Goal: Task Accomplishment & Management: Manage account settings

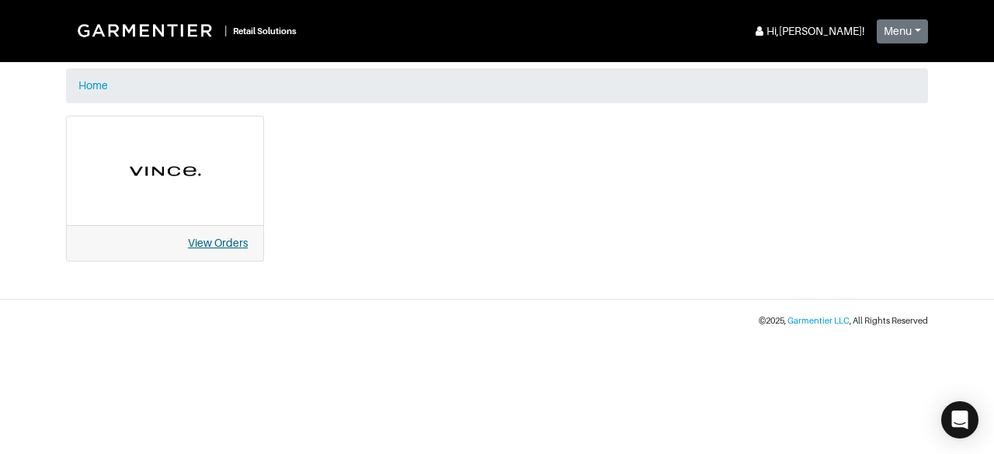
click at [228, 241] on link "View Orders" at bounding box center [218, 243] width 60 height 12
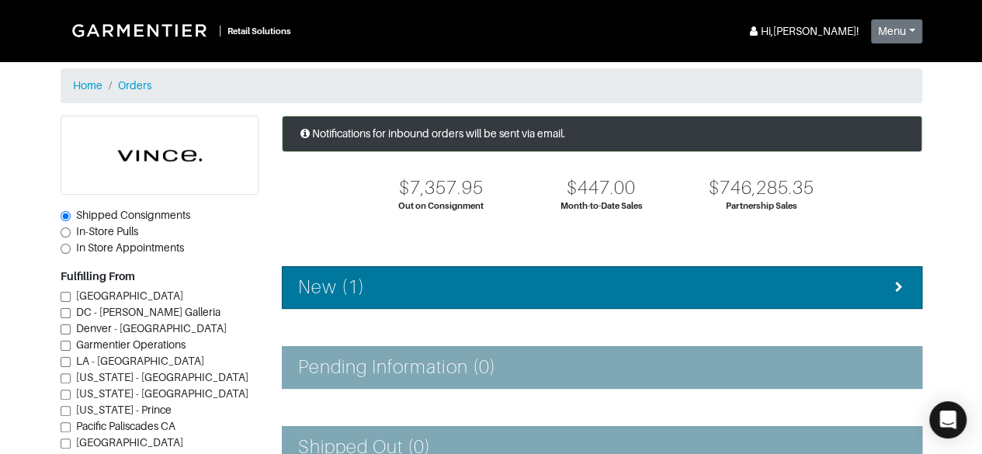
click at [817, 286] on div "New (1)" at bounding box center [602, 287] width 608 height 23
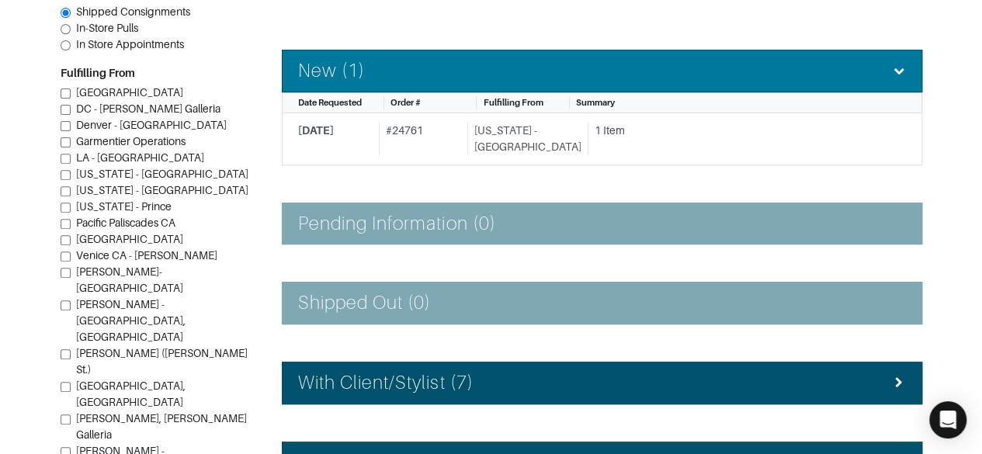
scroll to position [219, 0]
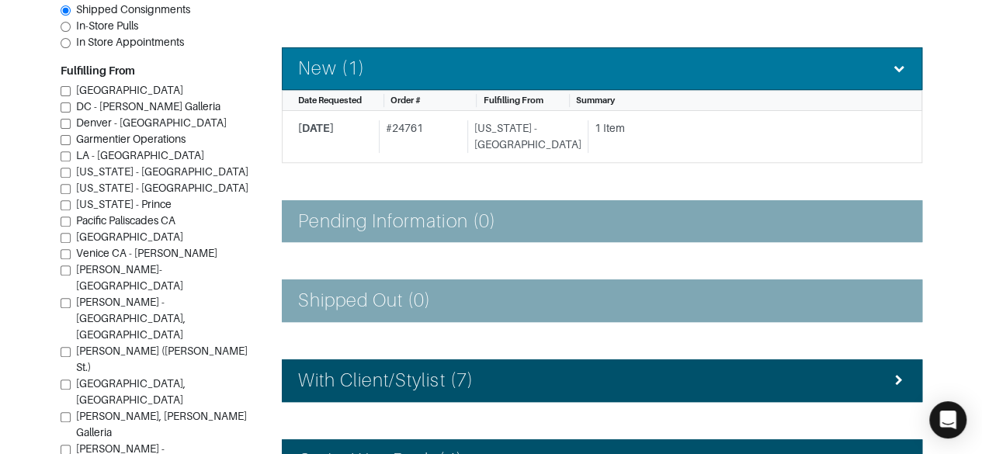
click at [840, 374] on div "With Client/Stylist (7)" at bounding box center [602, 381] width 608 height 23
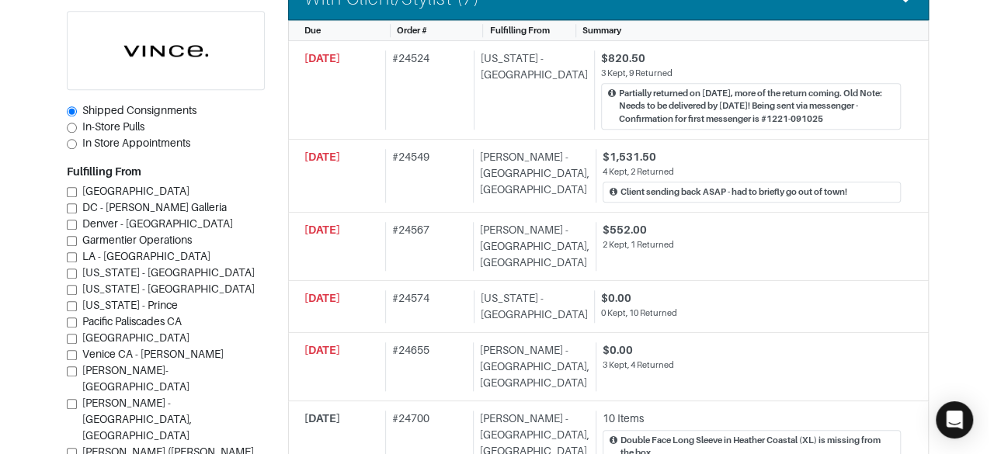
scroll to position [605, 0]
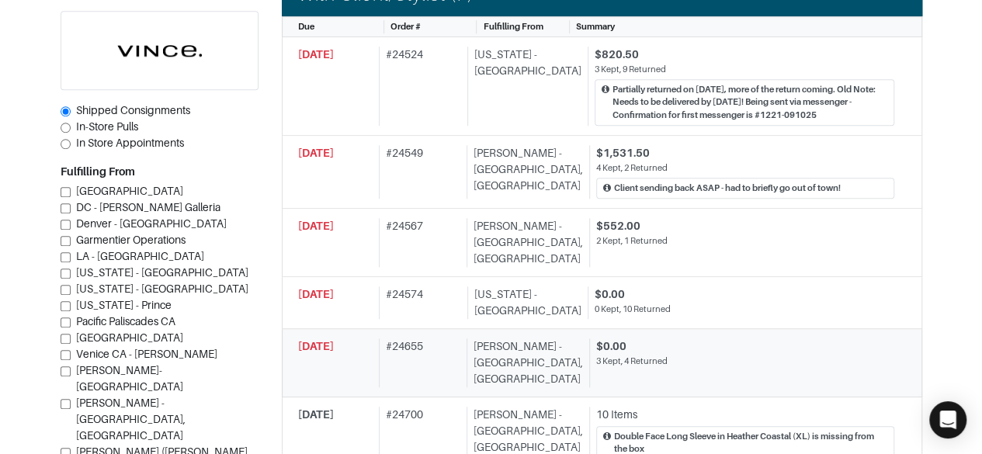
click at [825, 355] on div "3 Kept, 4 Returned" at bounding box center [745, 361] width 298 height 13
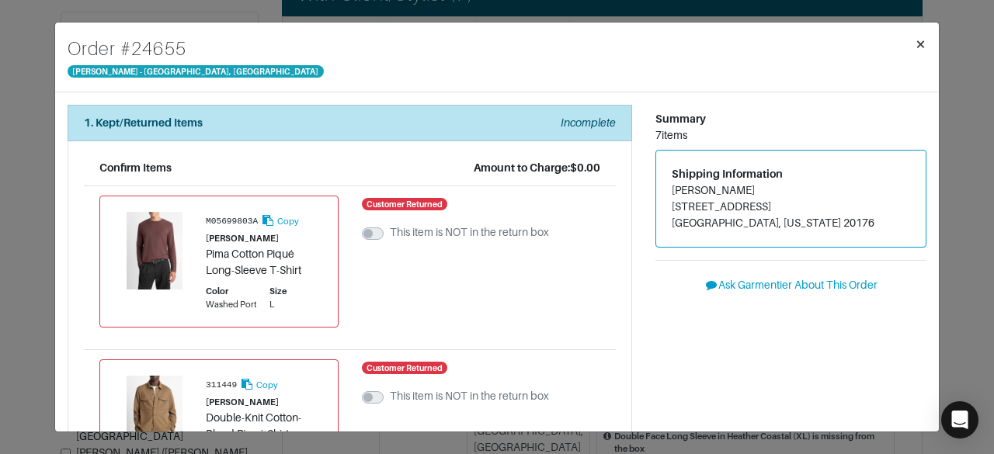
click at [919, 54] on span "×" at bounding box center [921, 43] width 12 height 21
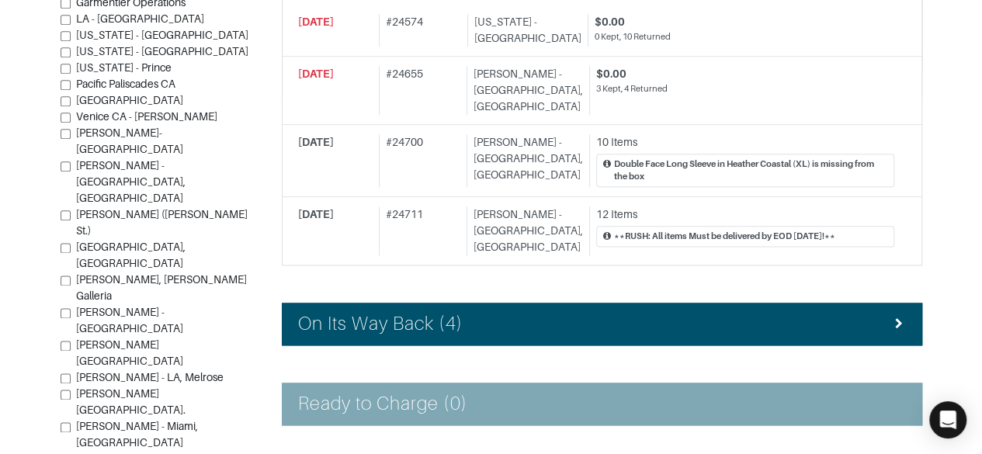
scroll to position [879, 0]
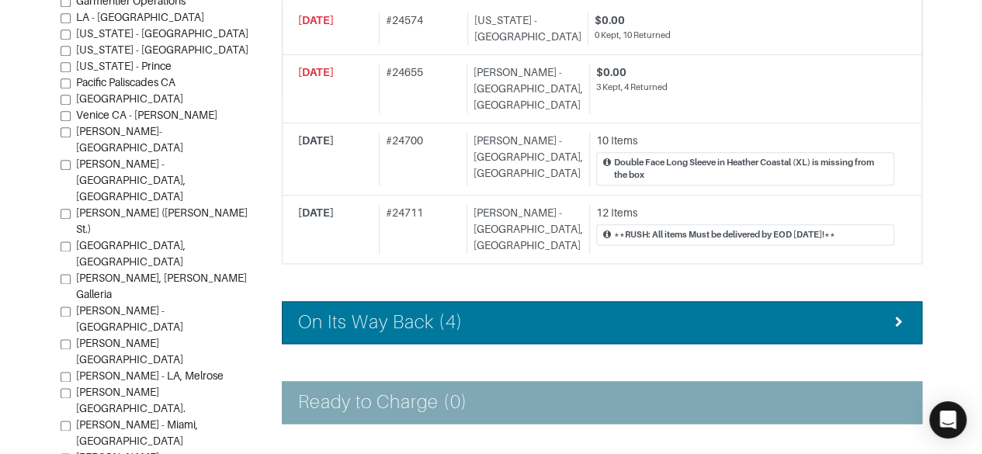
click at [829, 311] on div "On Its Way Back (4)" at bounding box center [602, 322] width 608 height 23
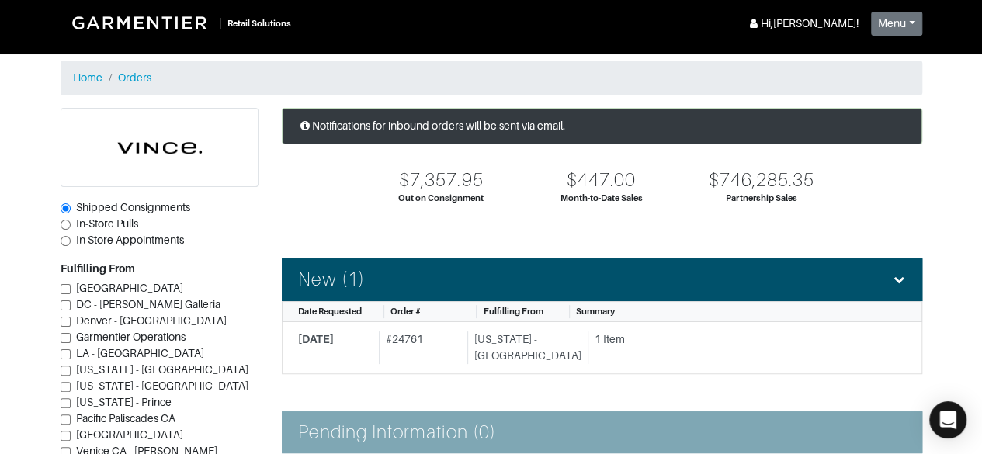
scroll to position [6, 0]
